Goal: Task Accomplishment & Management: Manage account settings

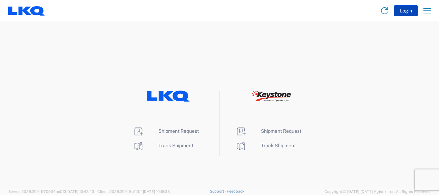
click at [409, 11] on button "Login" at bounding box center [406, 10] width 24 height 11
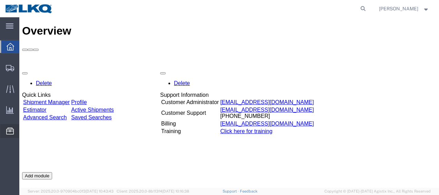
click at [0, 0] on span "Location Appointment" at bounding box center [0, 0] width 0 height 0
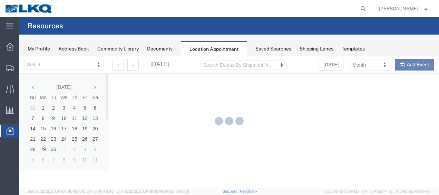
select select "28712"
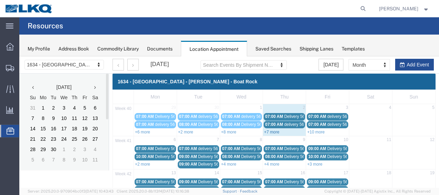
click at [274, 131] on link "+7 more" at bounding box center [271, 131] width 15 height 5
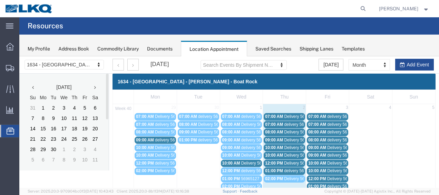
click at [246, 160] on span "Delivery 56607095" at bounding box center [258, 162] width 34 height 5
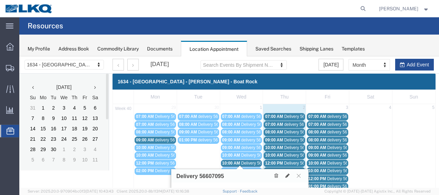
click at [279, 146] on span "10:00 AM" at bounding box center [274, 147] width 18 height 5
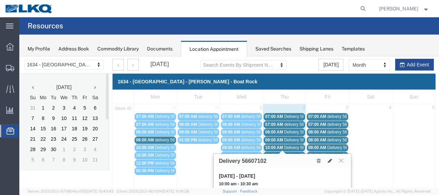
click at [276, 137] on span "09:00 AM" at bounding box center [274, 139] width 18 height 5
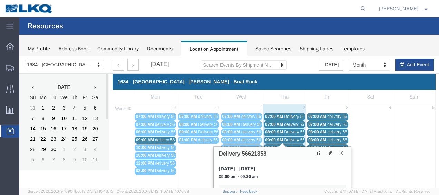
click at [287, 145] on span "Delivery 56607102" at bounding box center [301, 147] width 34 height 5
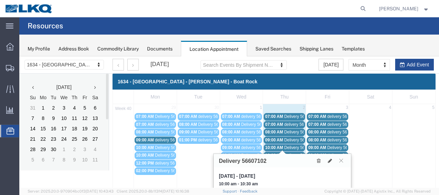
click at [288, 152] on span "Delivery 56621357" at bounding box center [301, 154] width 34 height 5
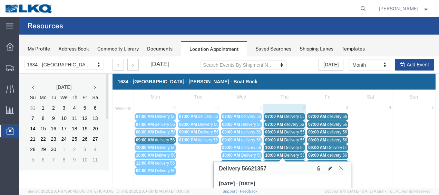
click at [289, 160] on span "Delivery 56621361" at bounding box center [301, 162] width 34 height 5
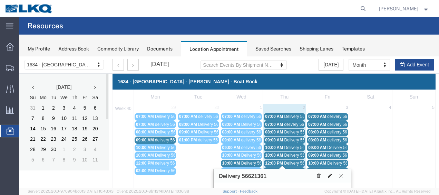
click at [328, 175] on icon at bounding box center [330, 175] width 4 height 5
select select "1"
select select
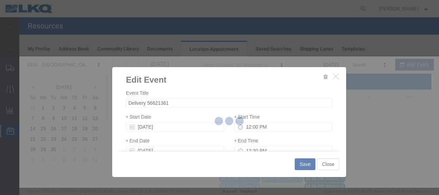
select select
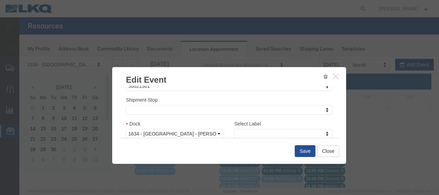
scroll to position [91, 0]
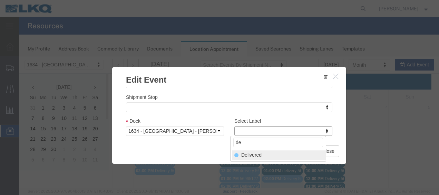
type input "de"
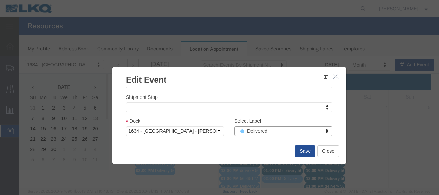
select select "40"
click at [304, 150] on button "Save" at bounding box center [305, 151] width 21 height 12
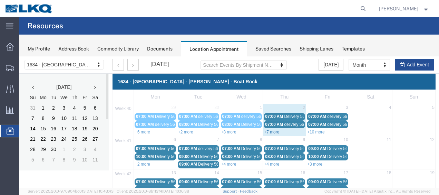
click at [267, 131] on link "+7 more" at bounding box center [271, 131] width 15 height 5
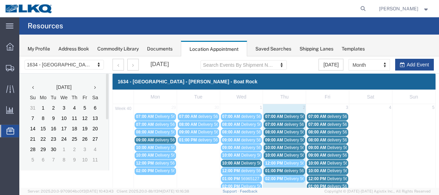
click at [295, 116] on span "Delivery 56621366" at bounding box center [301, 116] width 34 height 5
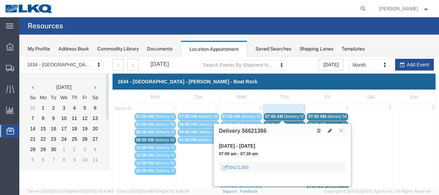
click at [296, 122] on span "delivery 56939405" at bounding box center [300, 124] width 33 height 5
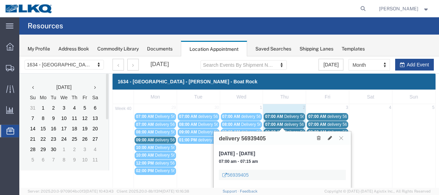
click at [297, 129] on span "Delivery 56621384" at bounding box center [301, 131] width 34 height 5
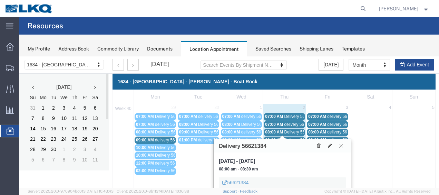
click at [296, 137] on span "Delivery 56621358" at bounding box center [301, 139] width 34 height 5
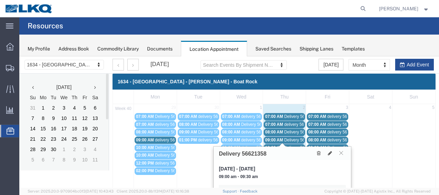
click at [297, 145] on span "Delivery 56607102" at bounding box center [301, 147] width 34 height 5
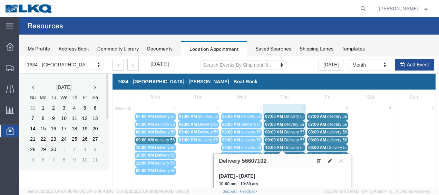
click at [296, 152] on span "Delivery 56621357" at bounding box center [301, 154] width 34 height 5
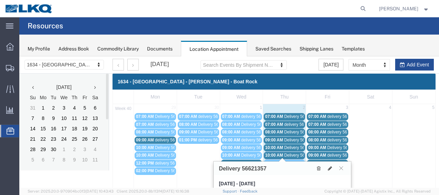
click at [295, 160] on span "Delivery 56621361" at bounding box center [301, 162] width 34 height 5
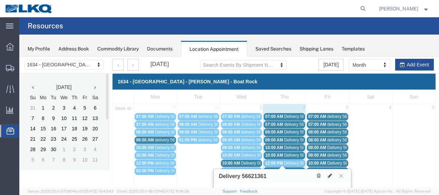
click at [296, 168] on span "delivery 56969508" at bounding box center [300, 170] width 33 height 5
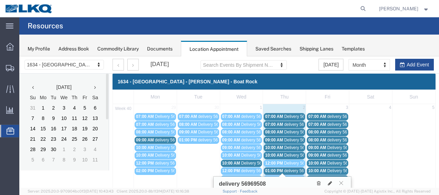
scroll to position [34, 0]
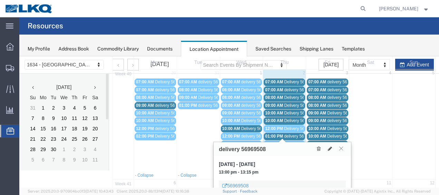
click at [341, 146] on icon at bounding box center [341, 148] width 4 height 4
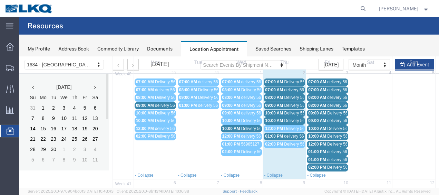
click at [293, 127] on span "Delivery 56621361" at bounding box center [301, 128] width 34 height 5
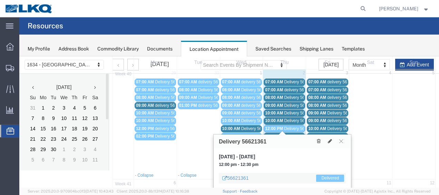
click at [291, 97] on span "Delivery 56621384" at bounding box center [301, 97] width 34 height 5
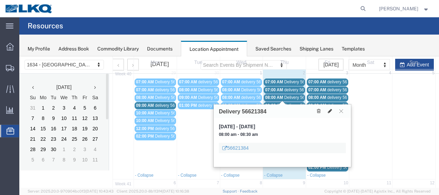
click at [330, 109] on icon at bounding box center [330, 110] width 4 height 5
select select "100"
select select "1"
select select
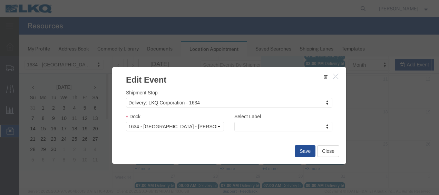
scroll to position [103, 0]
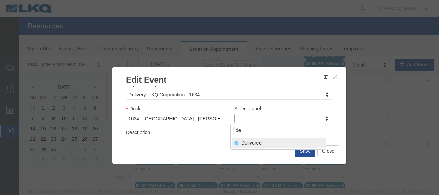
type input "de"
drag, startPoint x: 257, startPoint y: 144, endPoint x: 262, endPoint y: 144, distance: 4.5
select select "40"
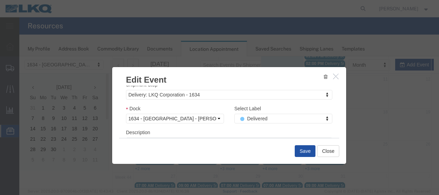
click at [297, 150] on button "Save" at bounding box center [305, 151] width 21 height 12
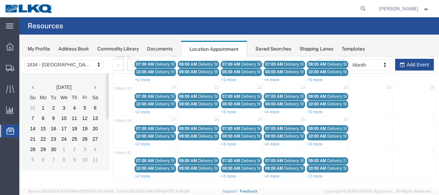
scroll to position [40, 0]
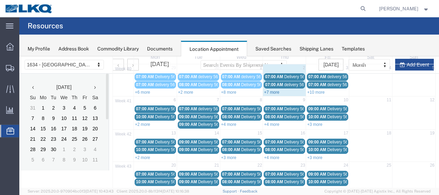
click at [270, 90] on link "+7 more" at bounding box center [271, 92] width 15 height 5
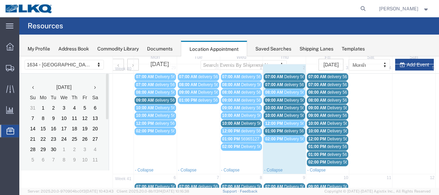
click at [250, 122] on span "Delivery 56607095" at bounding box center [258, 123] width 34 height 5
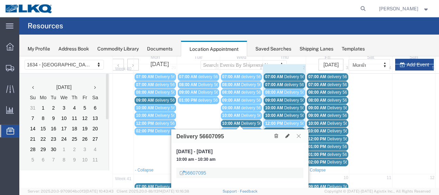
click at [299, 135] on icon at bounding box center [299, 135] width 4 height 4
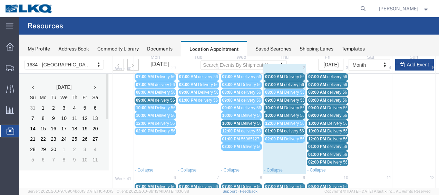
click at [289, 78] on span "Delivery 56621366" at bounding box center [301, 76] width 34 height 5
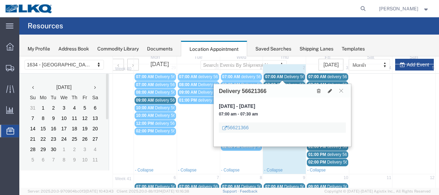
click at [290, 82] on span "delivery 56939405" at bounding box center [300, 84] width 33 height 5
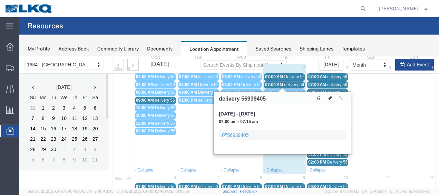
click at [330, 96] on icon at bounding box center [330, 98] width 4 height 5
select select "100"
select select "1"
select select
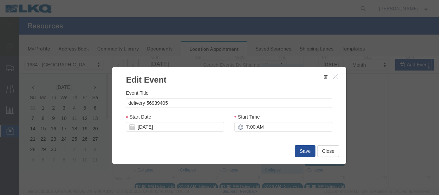
scroll to position [143, 0]
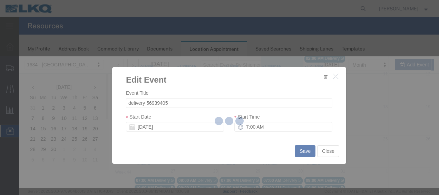
click at [341, 125] on div at bounding box center [228, 121] width 419 height 131
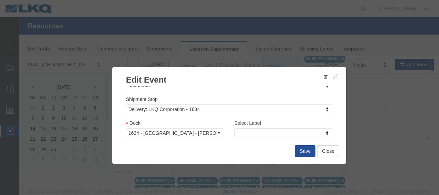
scroll to position [103, 0]
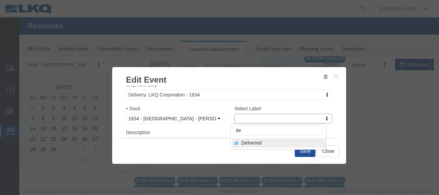
type input "de"
select select "40"
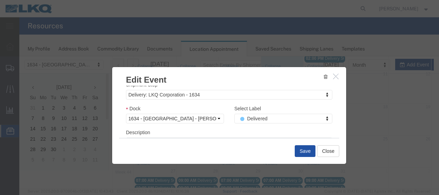
click at [298, 151] on button "Save" at bounding box center [305, 151] width 21 height 12
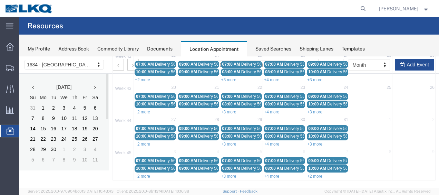
scroll to position [40, 0]
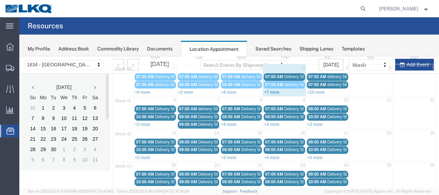
click at [267, 91] on link "+7 more" at bounding box center [271, 92] width 15 height 5
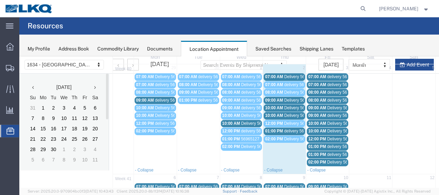
click at [287, 92] on span "Delivery 56621384" at bounding box center [301, 92] width 34 height 5
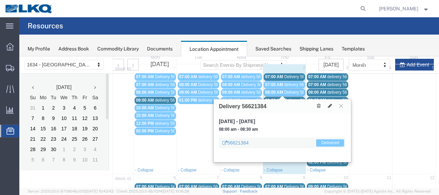
click at [297, 82] on span "delivery 56939405" at bounding box center [300, 84] width 33 height 5
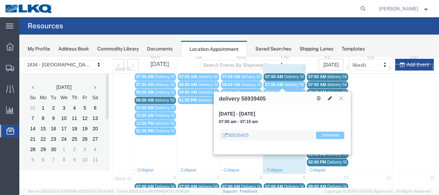
click at [342, 97] on icon at bounding box center [341, 98] width 4 height 4
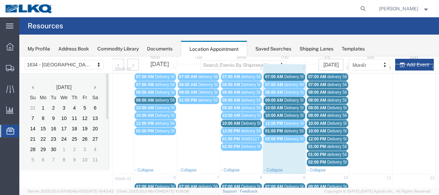
click at [290, 76] on span "Delivery 56621366" at bounding box center [301, 76] width 34 height 5
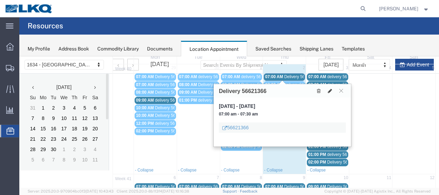
click at [330, 88] on icon at bounding box center [330, 90] width 4 height 5
select select "100"
select select "1"
select select
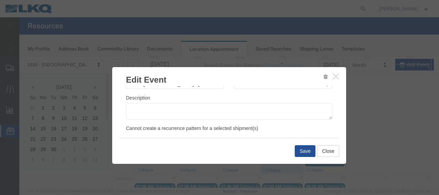
scroll to position [103, 0]
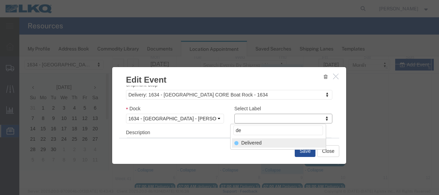
type input "de"
select select "40"
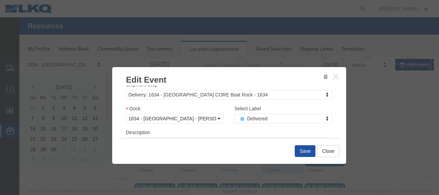
click at [303, 152] on button "Save" at bounding box center [305, 151] width 21 height 12
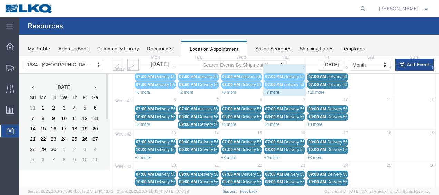
click at [267, 90] on link "+7 more" at bounding box center [271, 92] width 15 height 5
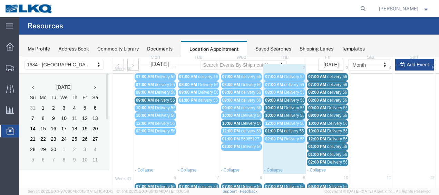
click at [293, 76] on span "Delivery 56621366" at bounding box center [301, 76] width 34 height 5
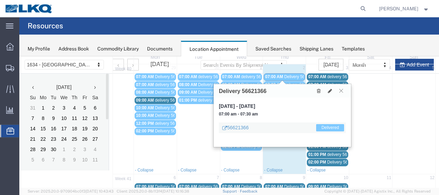
click at [342, 88] on icon at bounding box center [341, 90] width 4 height 4
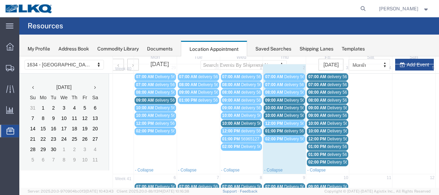
click at [290, 99] on span "Delivery 56621358" at bounding box center [301, 100] width 34 height 5
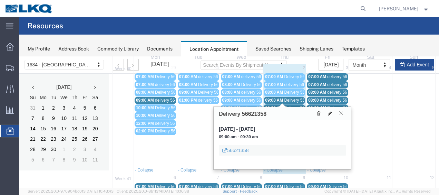
click at [329, 110] on button at bounding box center [330, 113] width 10 height 7
select select "100"
select select "1"
select select
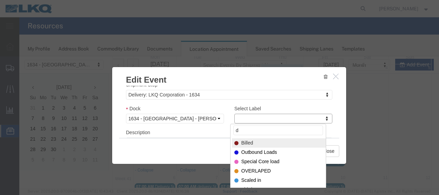
type input "de"
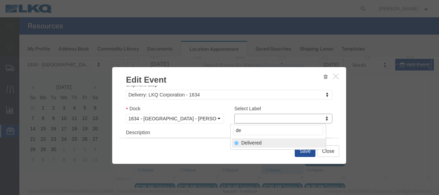
select select "40"
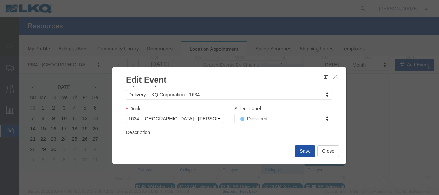
click at [305, 149] on button "Save" at bounding box center [305, 151] width 21 height 12
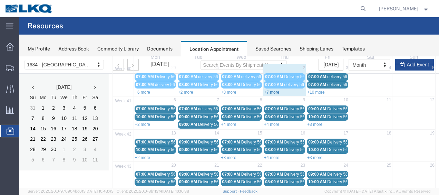
click at [267, 91] on link "+7 more" at bounding box center [271, 92] width 15 height 5
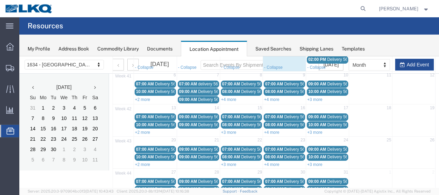
scroll to position [143, 0]
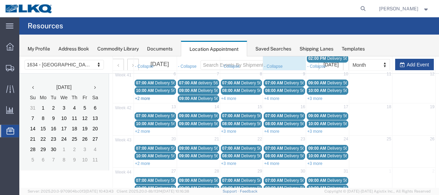
click at [142, 96] on link "+2 more" at bounding box center [142, 98] width 15 height 5
